Goal: Transaction & Acquisition: Purchase product/service

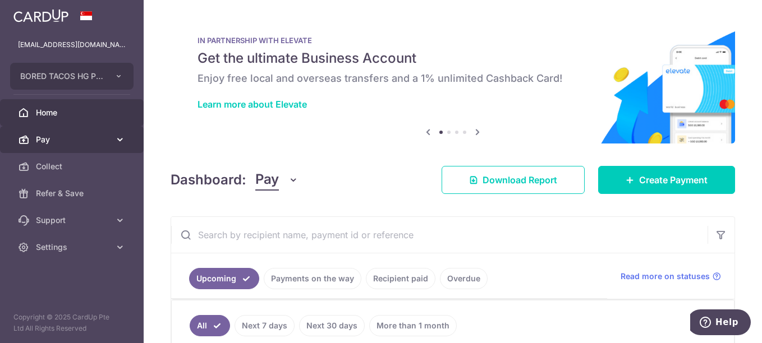
scroll to position [56, 0]
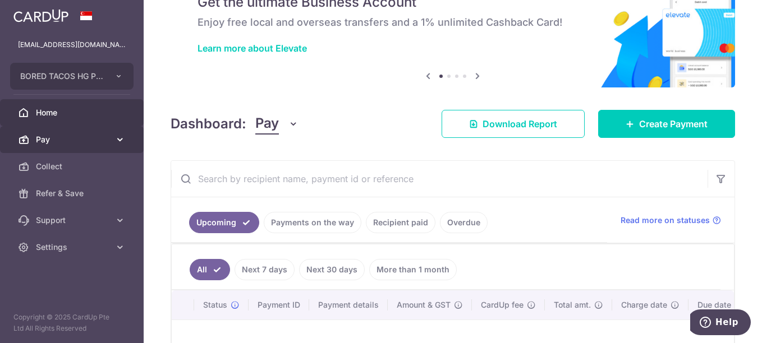
click at [114, 134] on link "Pay" at bounding box center [72, 139] width 144 height 27
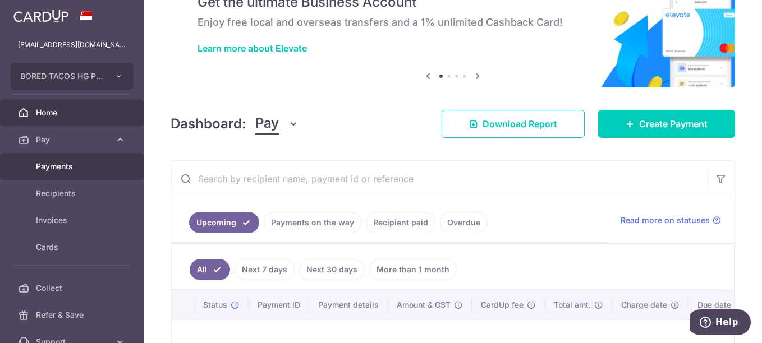
click at [68, 171] on span "Payments" at bounding box center [73, 166] width 74 height 11
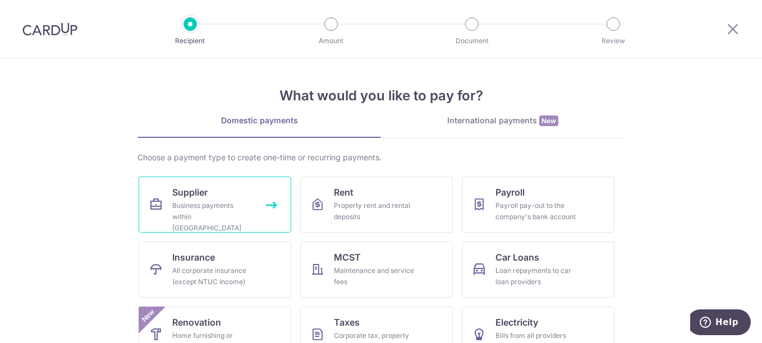
click at [231, 196] on link "Supplier Business payments within Singapore" at bounding box center [215, 205] width 153 height 56
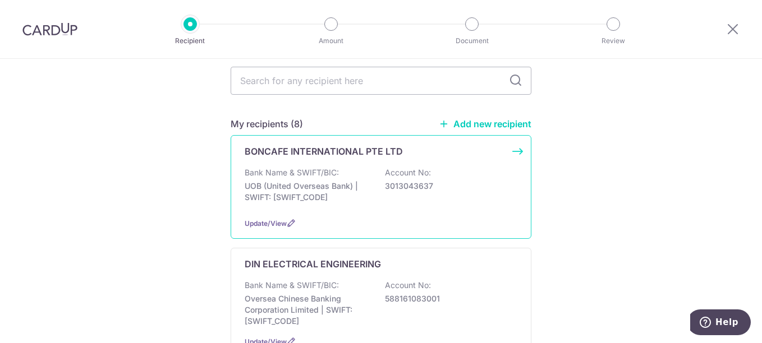
scroll to position [56, 0]
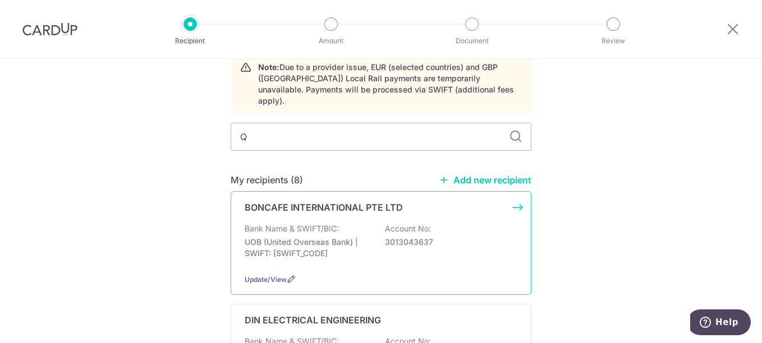
type input "QB"
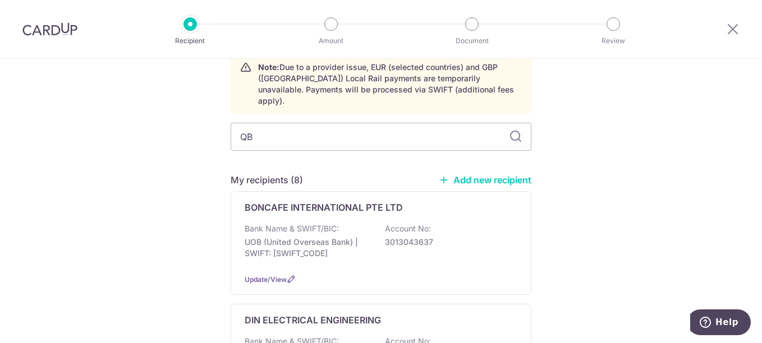
scroll to position [16, 0]
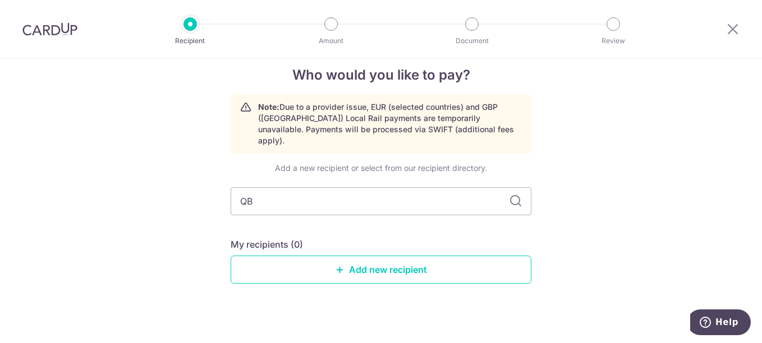
type input "Q"
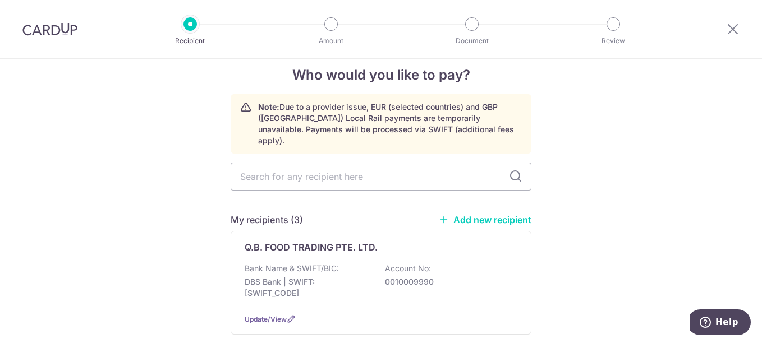
type input "Q"
click at [288, 170] on input "text" at bounding box center [380, 177] width 301 height 28
type input "Q"
click at [287, 242] on p "Q.B. FOOD TRADING PTE. LTD." at bounding box center [310, 247] width 133 height 13
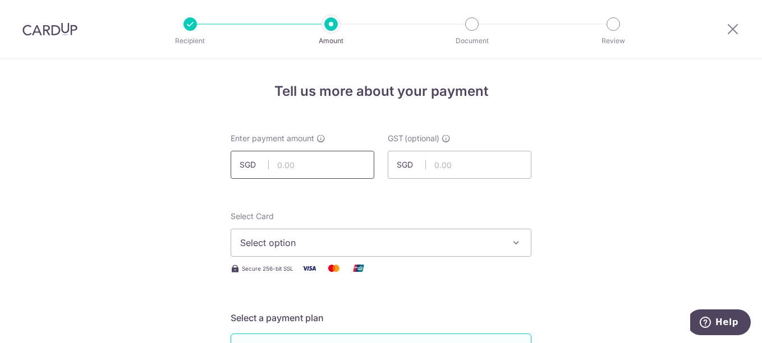
click at [311, 171] on input "text" at bounding box center [302, 165] width 144 height 28
type input "5,246.72"
click at [292, 233] on button "Select option" at bounding box center [380, 243] width 301 height 28
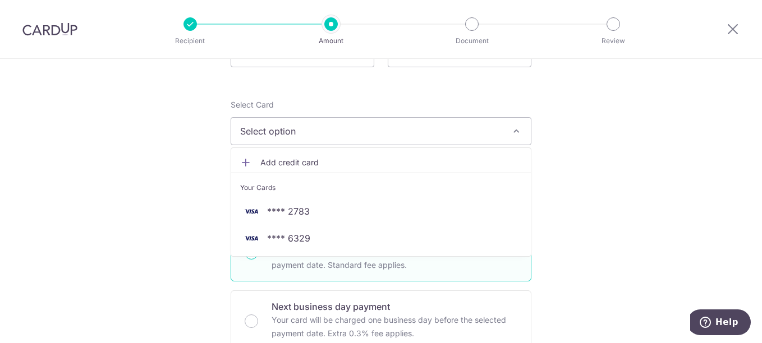
scroll to position [112, 0]
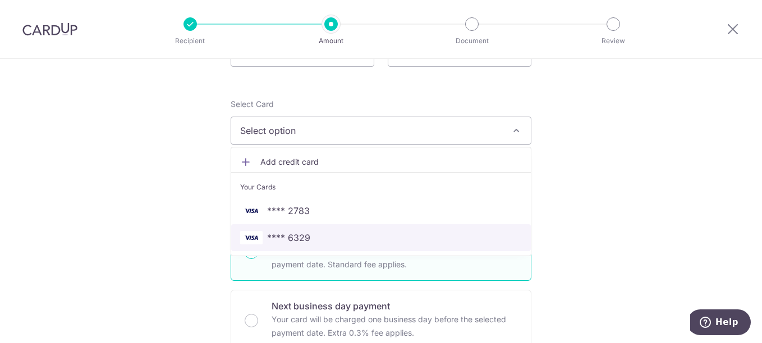
click at [306, 248] on link "**** 6329" at bounding box center [380, 237] width 299 height 27
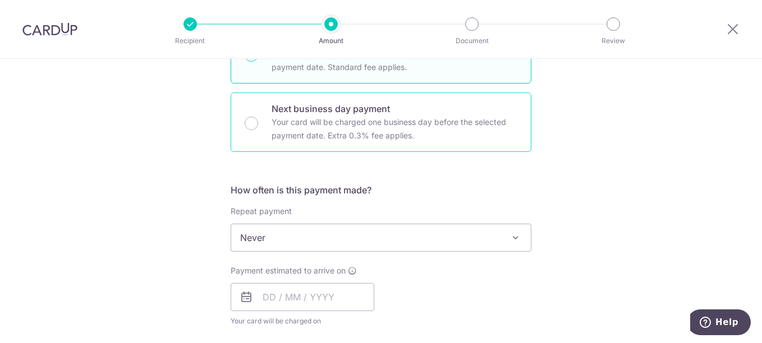
scroll to position [336, 0]
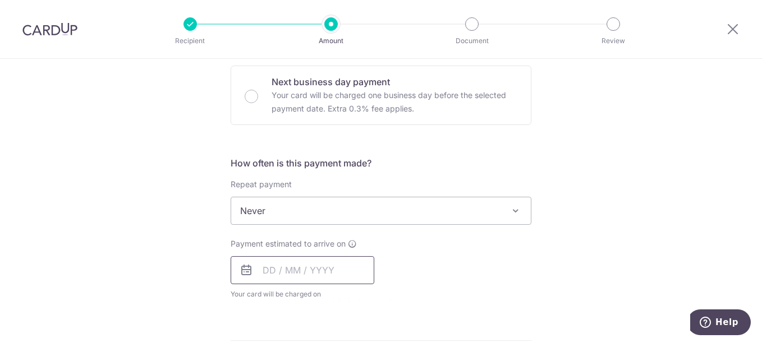
click at [284, 267] on input "text" at bounding box center [302, 270] width 144 height 28
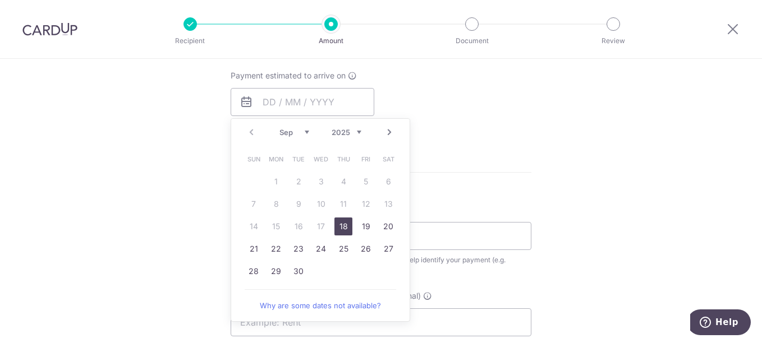
click at [340, 230] on link "18" at bounding box center [343, 227] width 18 height 18
type input "18/09/2025"
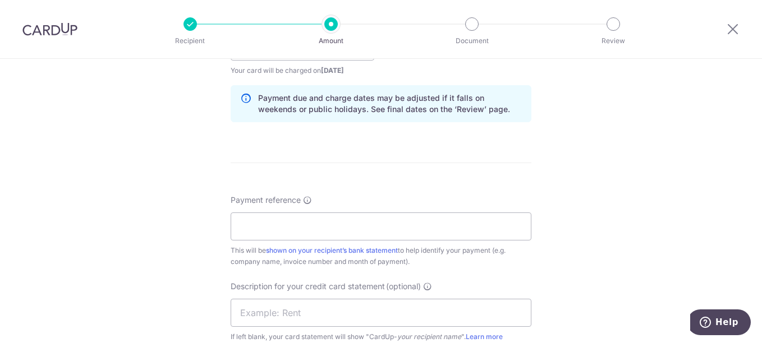
scroll to position [561, 0]
click at [288, 223] on input "Payment reference" at bounding box center [380, 226] width 301 height 28
type input "B"
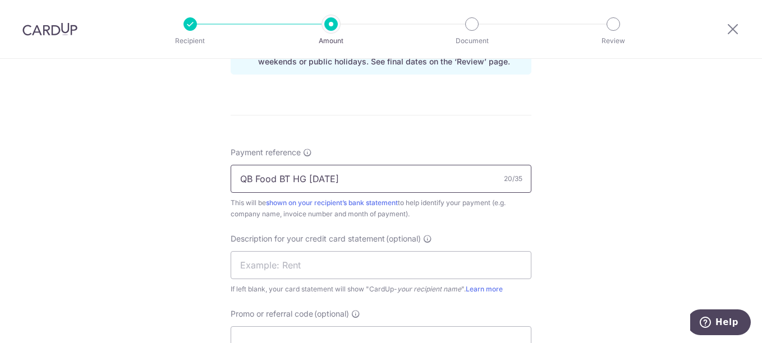
scroll to position [673, 0]
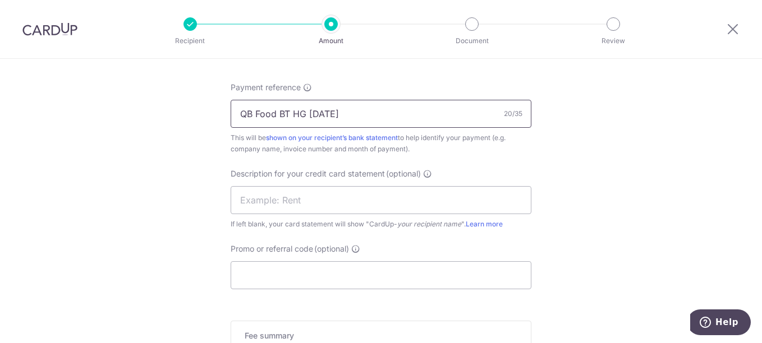
drag, startPoint x: 339, startPoint y: 114, endPoint x: 226, endPoint y: 110, distance: 112.8
type input "QB Food BT HG Aug 25"
click at [266, 192] on input "text" at bounding box center [380, 200] width 301 height 28
paste input "QB Food BT HG A"
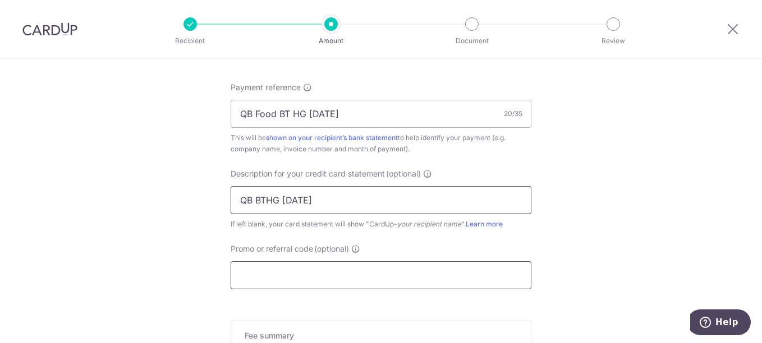
type input "QB BTHG Aug 25"
click at [278, 270] on input "Promo or referral code (optional)" at bounding box center [380, 275] width 301 height 28
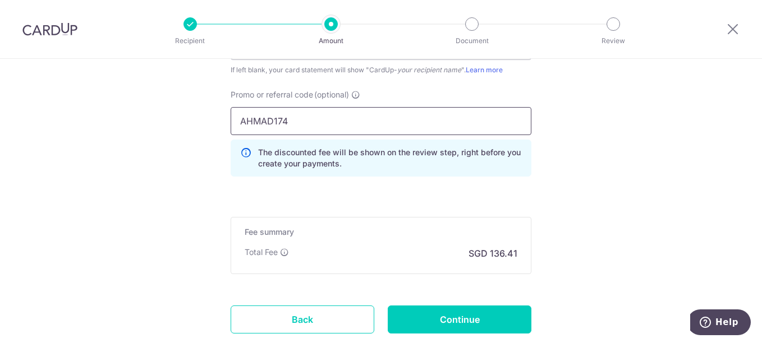
scroll to position [841, 0]
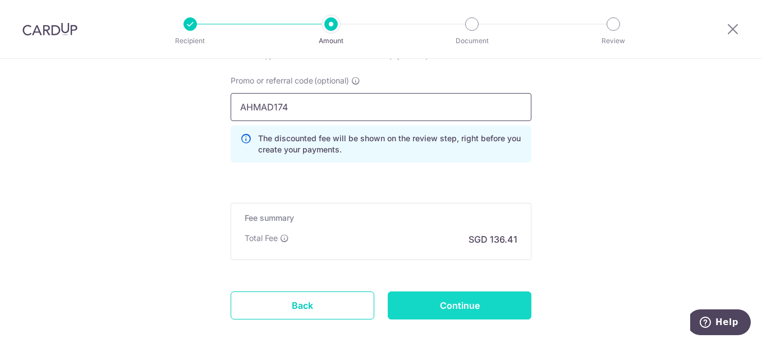
type input "AHMAD174"
click at [473, 305] on input "Continue" at bounding box center [459, 306] width 144 height 28
type input "Create Schedule"
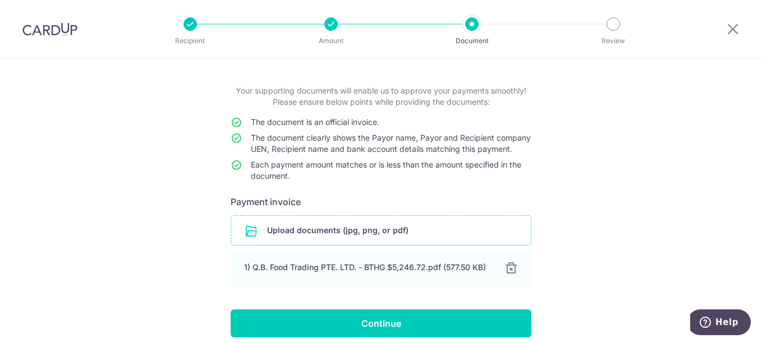
scroll to position [106, 0]
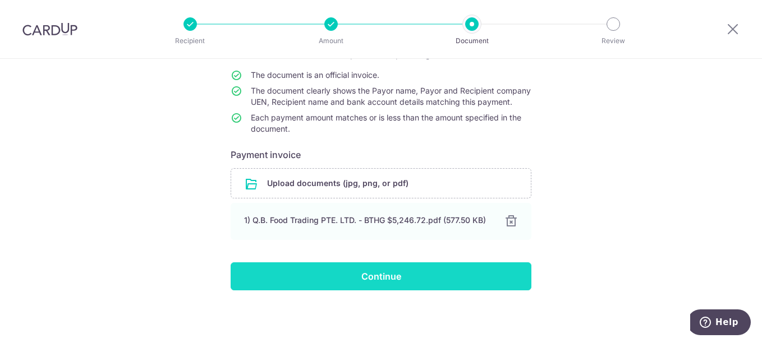
click at [389, 278] on input "Continue" at bounding box center [380, 276] width 301 height 28
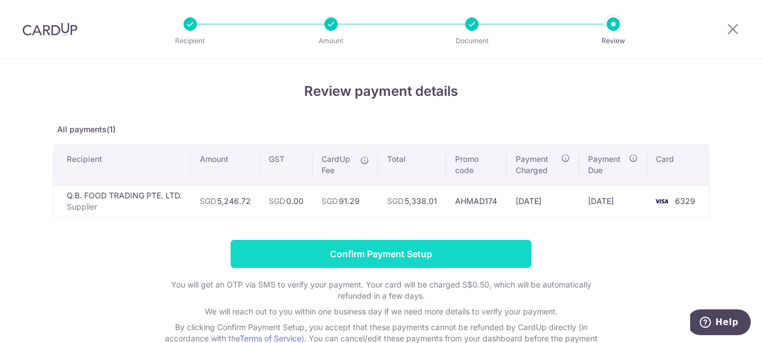
click at [458, 247] on input "Confirm Payment Setup" at bounding box center [380, 254] width 301 height 28
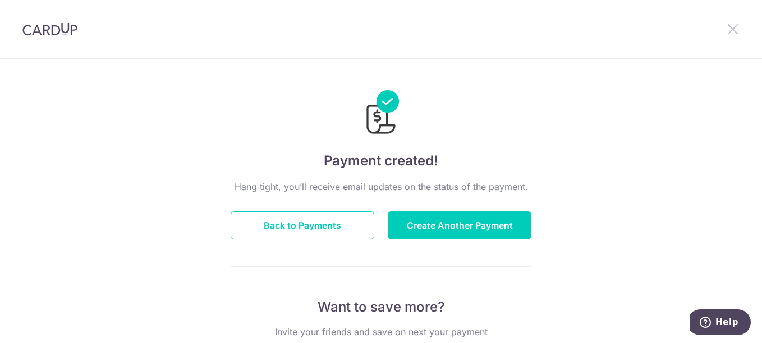
click at [733, 28] on icon at bounding box center [732, 29] width 13 height 14
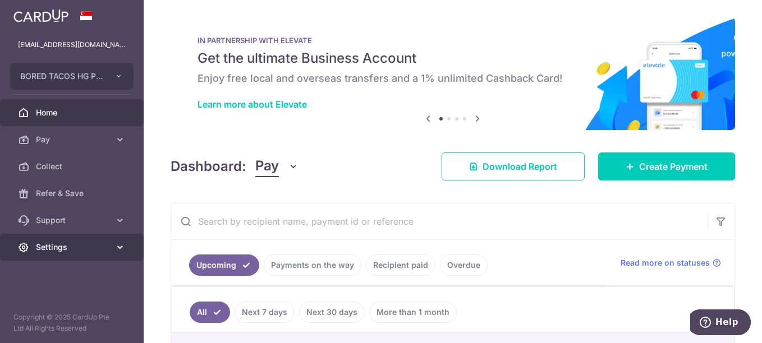
click at [110, 248] on link "Settings" at bounding box center [72, 247] width 144 height 27
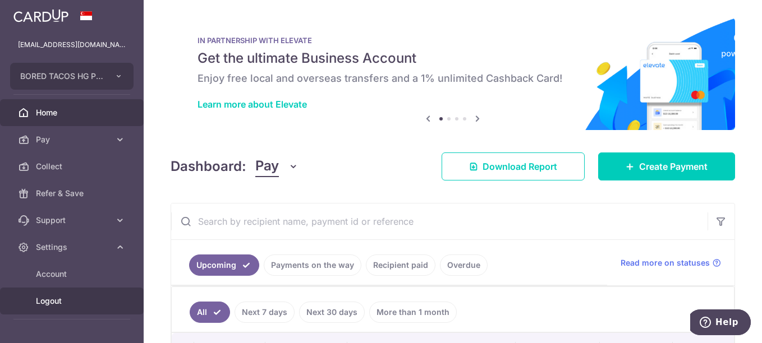
click at [61, 304] on span "Logout" at bounding box center [73, 301] width 74 height 11
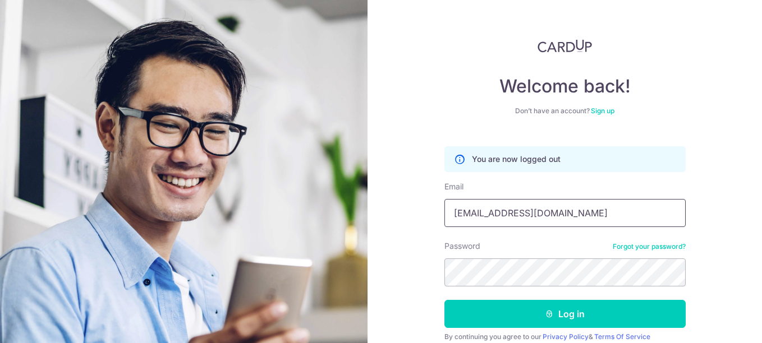
drag, startPoint x: 547, startPoint y: 213, endPoint x: 416, endPoint y: 208, distance: 130.8
click at [416, 208] on div "Welcome back! Don’t have an account? Sign up You are now logged out Email [EMAI…" at bounding box center [564, 171] width 394 height 343
type input "m"
paste input "[EMAIL_ADDRESS][DOMAIN_NAME]"
type input "[EMAIL_ADDRESS][DOMAIN_NAME]"
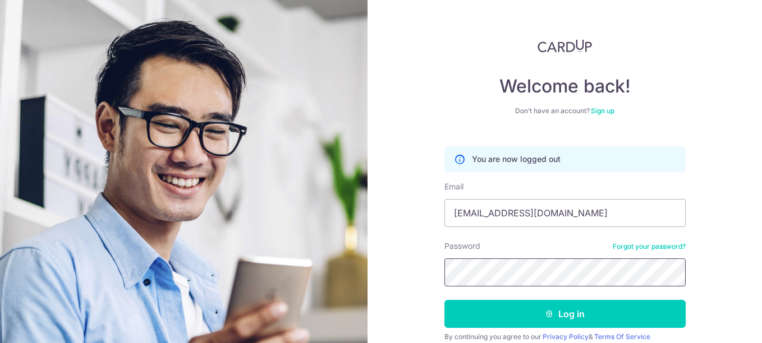
click at [420, 267] on div "Welcome back! Don’t have an account? Sign up You are now logged out Email [EMAI…" at bounding box center [564, 171] width 394 height 343
click at [382, 257] on div "Welcome back! Don’t have an account? Sign up You are now logged out Email [EMAI…" at bounding box center [564, 171] width 394 height 343
click at [722, 254] on div "Welcome back! Don’t have an account? Sign up You are now logged out Email [EMAI…" at bounding box center [564, 171] width 394 height 343
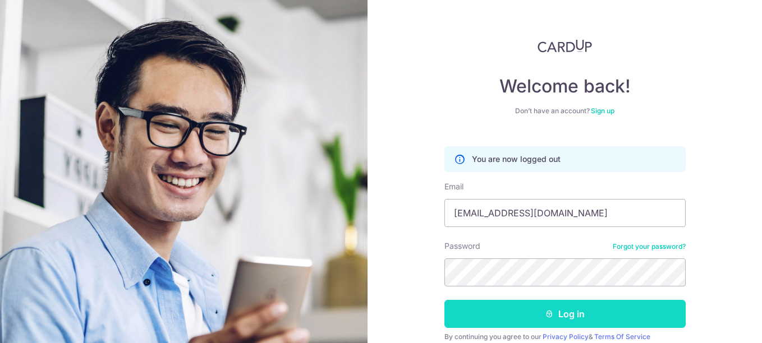
click at [584, 315] on button "Log in" at bounding box center [564, 314] width 241 height 28
